Goal: Download file/media

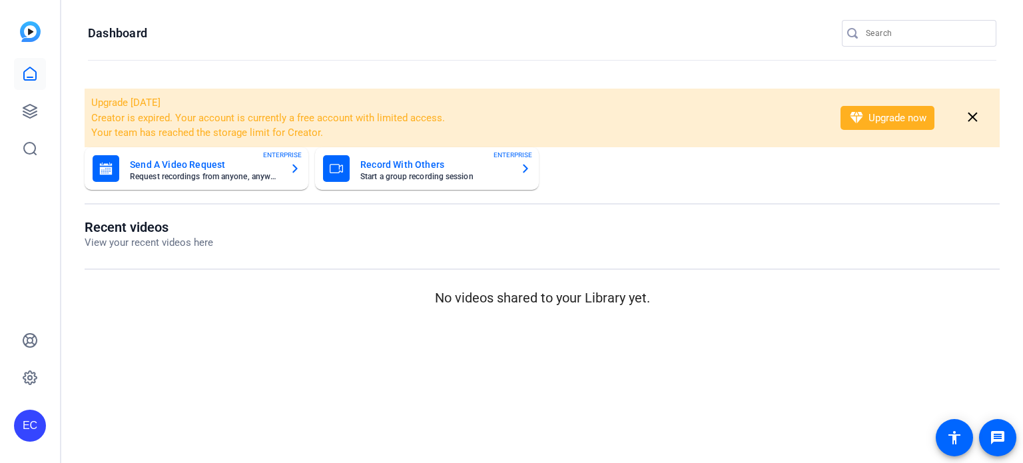
click at [891, 35] on input "Search" at bounding box center [926, 33] width 120 height 16
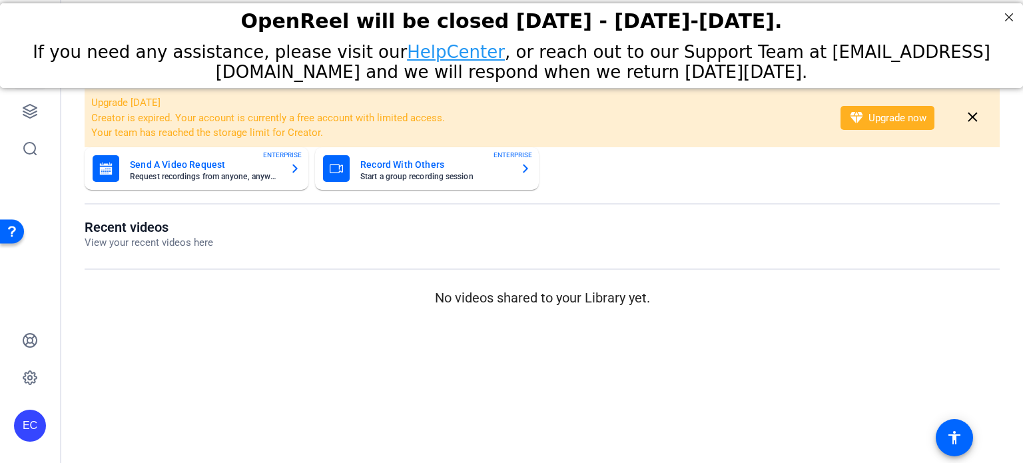
type input "ryan"
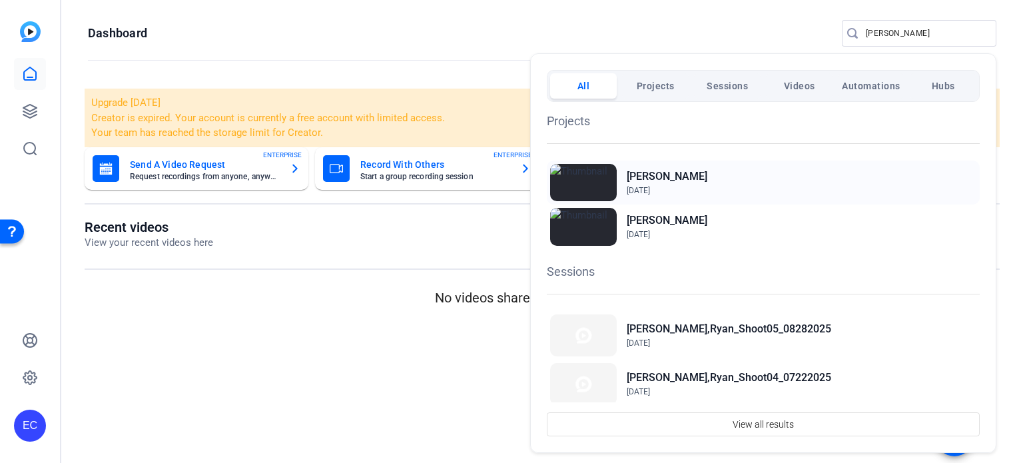
click at [671, 186] on span "Apr 8, 2025" at bounding box center [667, 190] width 81 height 12
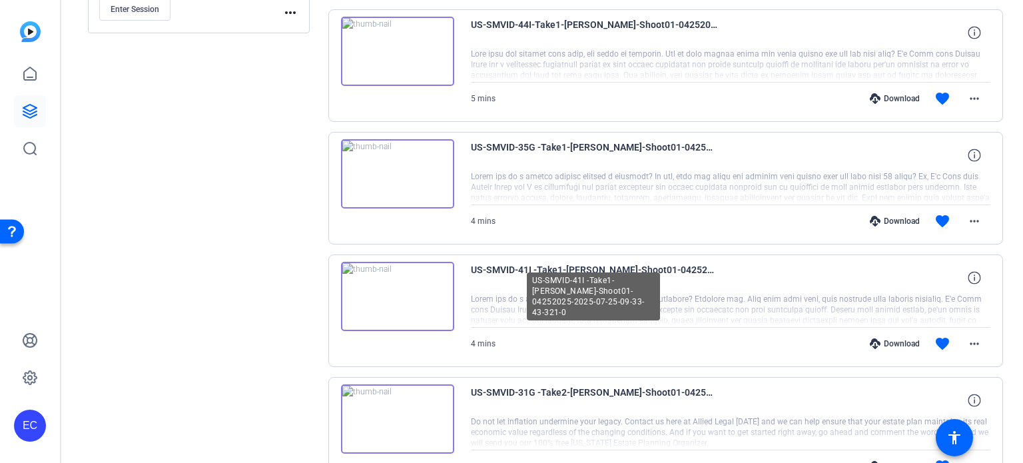
scroll to position [466, 0]
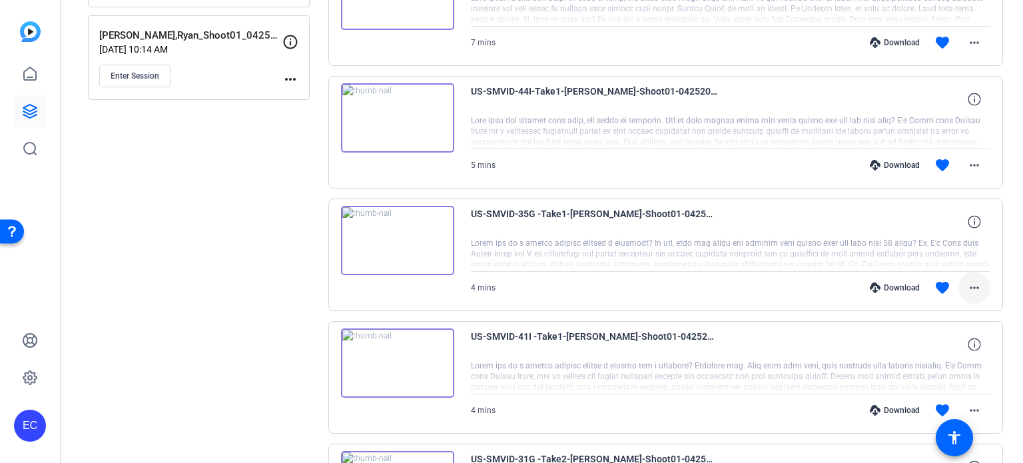
click at [974, 285] on mat-icon "more_horiz" at bounding box center [974, 288] width 16 height 16
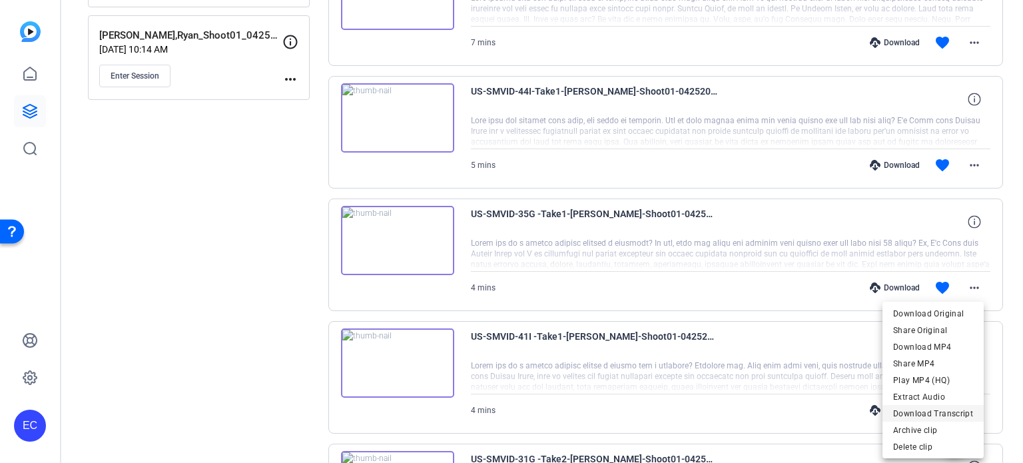
click at [929, 410] on span "Download Transcript" at bounding box center [933, 413] width 80 height 16
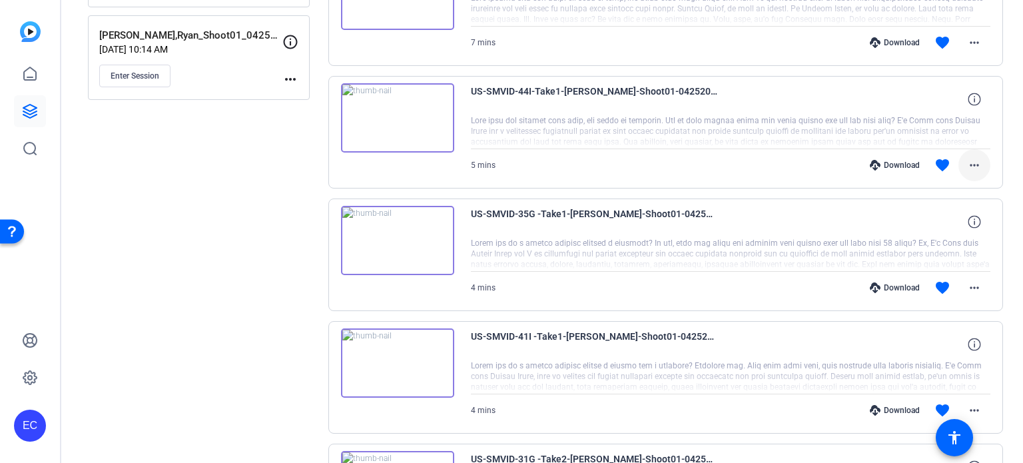
click at [966, 166] on mat-icon "more_horiz" at bounding box center [974, 165] width 16 height 16
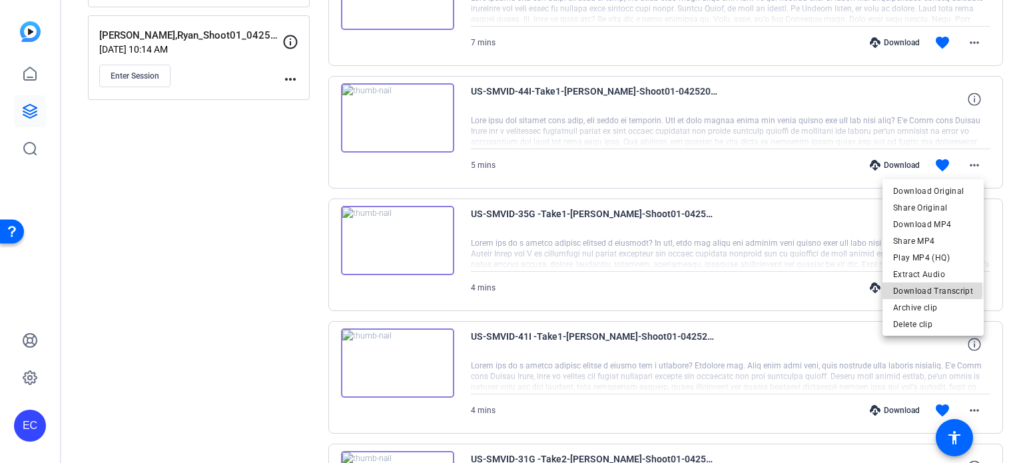
click at [912, 291] on span "Download Transcript" at bounding box center [933, 291] width 80 height 16
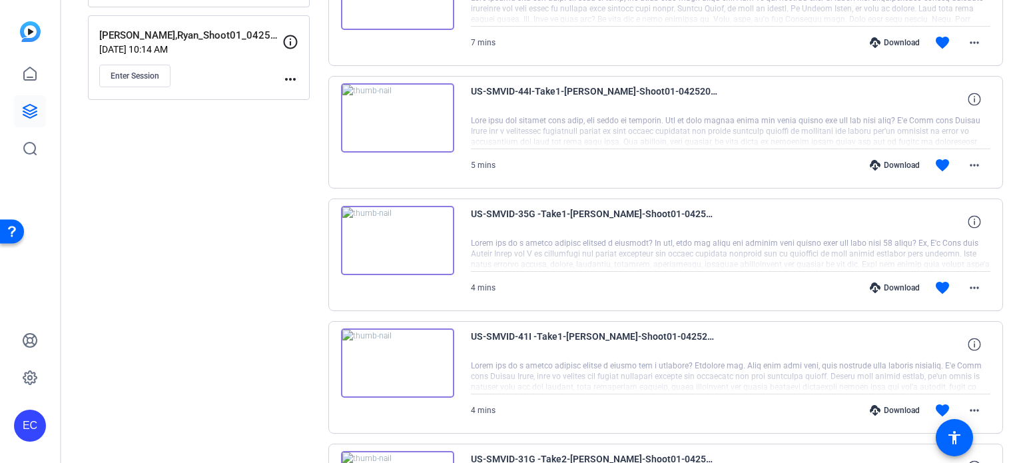
click at [487, 174] on div "5 mins Download favorite more_horiz" at bounding box center [731, 165] width 520 height 32
click at [974, 405] on mat-icon "more_horiz" at bounding box center [974, 410] width 16 height 16
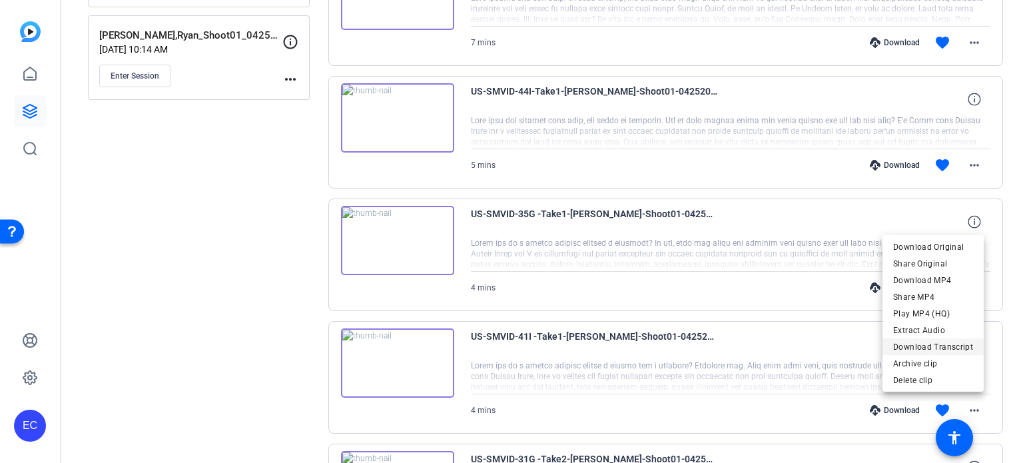
click at [924, 352] on span "Download Transcript" at bounding box center [933, 347] width 80 height 16
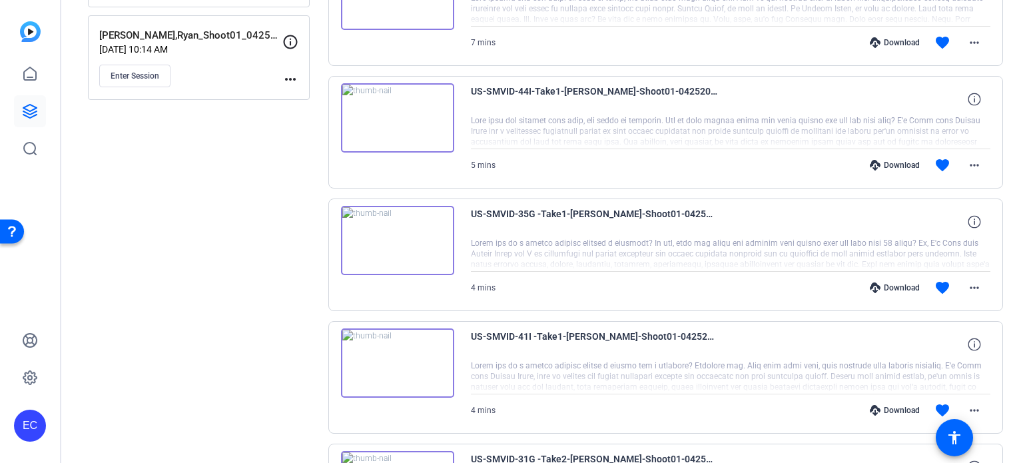
click at [295, 271] on div "Sessions Scripts Sessions more_horiz [PERSON_NAME],Ryan_Shoot05_08282025 [DATE]…" at bounding box center [199, 310] width 222 height 1360
click at [971, 290] on mat-icon "more_horiz" at bounding box center [974, 288] width 16 height 16
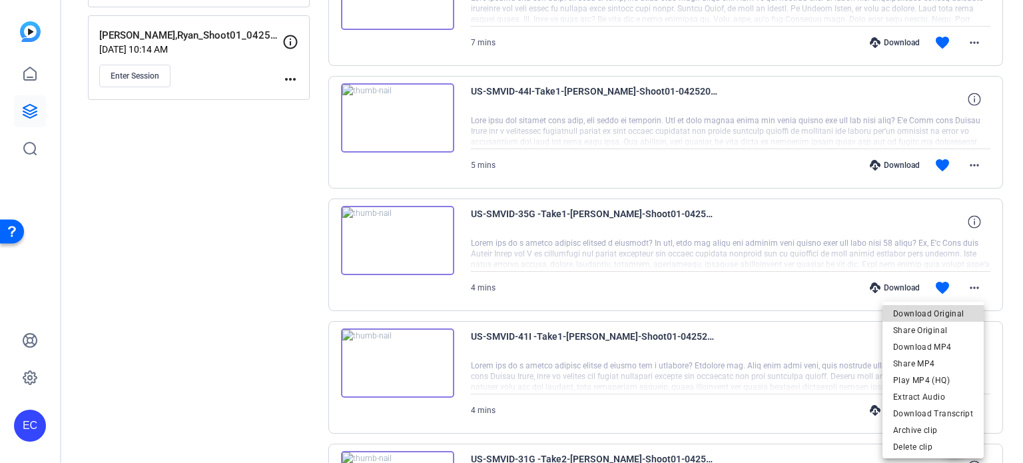
click at [947, 319] on span "Download Original" at bounding box center [933, 313] width 80 height 16
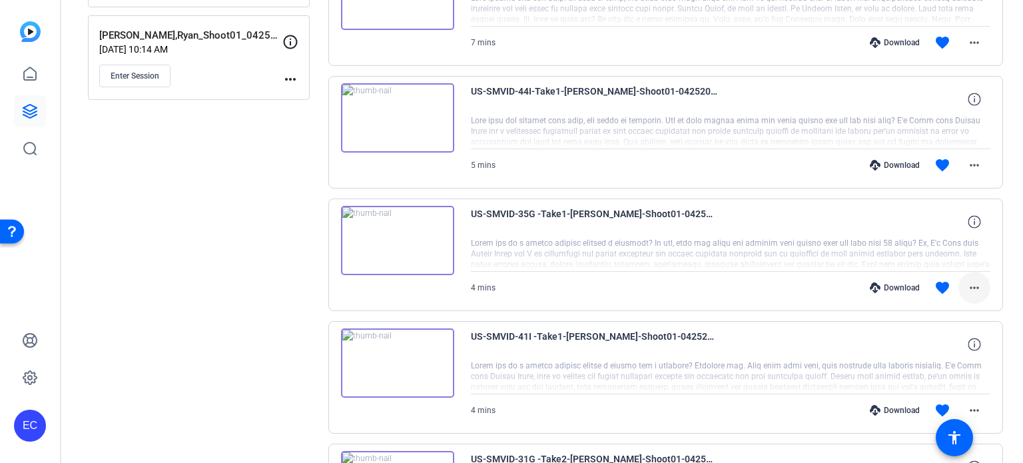
click at [967, 292] on mat-icon "more_horiz" at bounding box center [974, 288] width 16 height 16
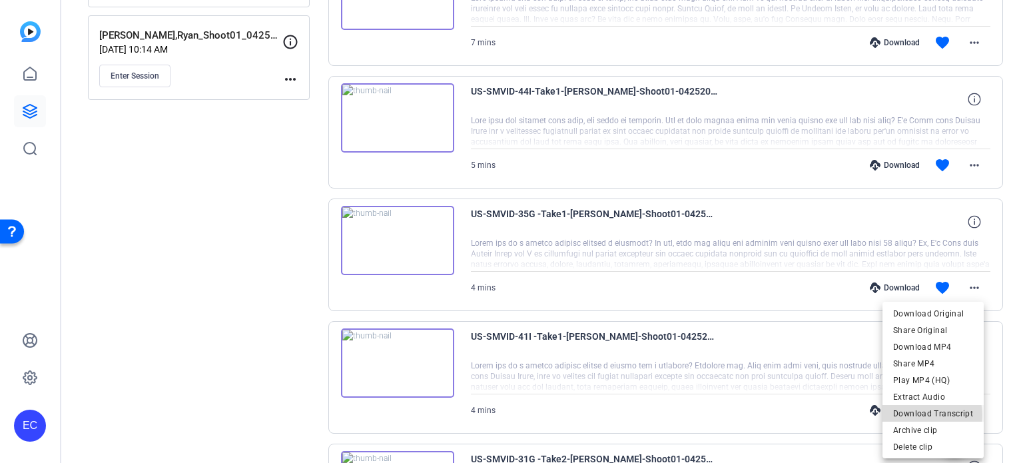
click at [926, 414] on span "Download Transcript" at bounding box center [933, 413] width 80 height 16
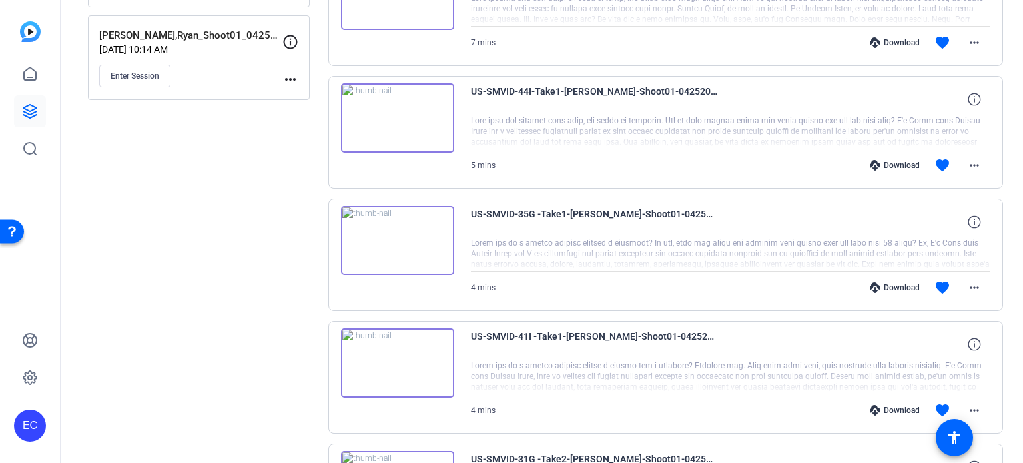
scroll to position [0, 0]
